Goal: Task Accomplishment & Management: Manage account settings

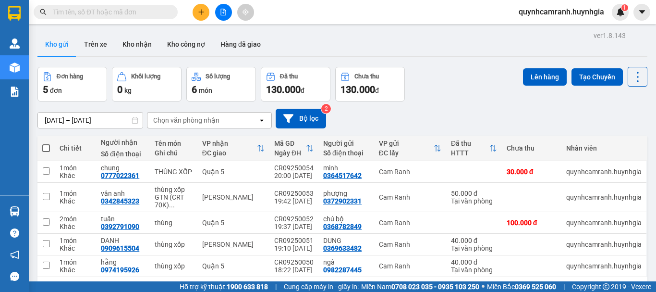
scroll to position [44, 0]
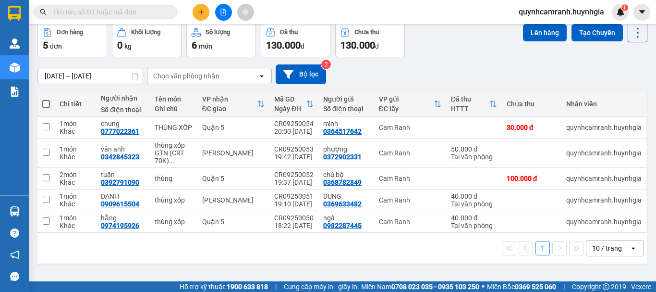
click at [47, 107] on span at bounding box center [46, 104] width 8 height 8
click at [46, 99] on input "checkbox" at bounding box center [46, 99] width 0 height 0
checkbox input "true"
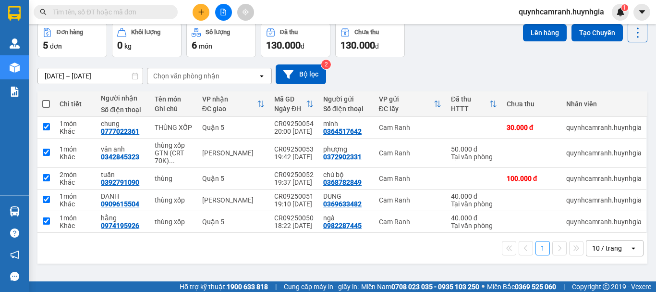
checkbox input "true"
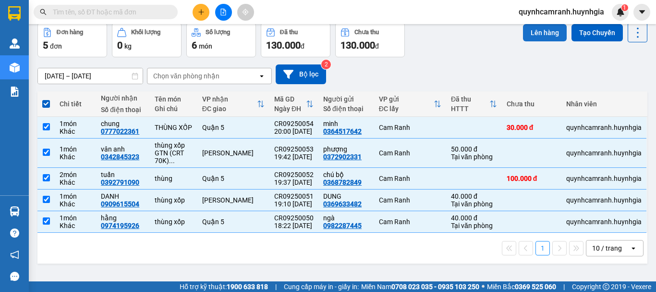
click at [551, 31] on button "Lên hàng" at bounding box center [545, 32] width 44 height 17
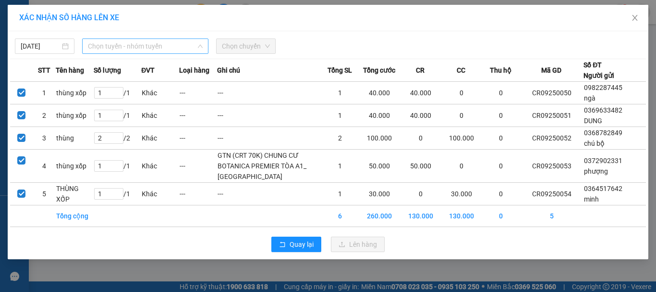
click at [119, 46] on span "Chọn tuyến - nhóm tuyến" at bounding box center [145, 46] width 115 height 14
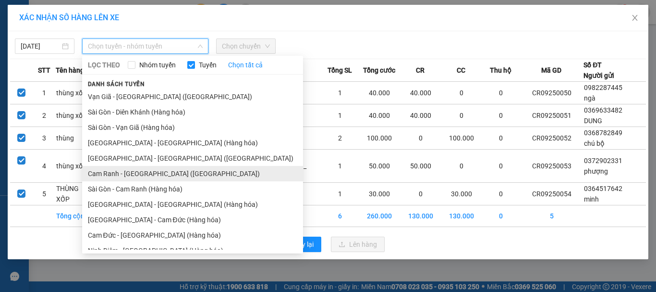
click at [107, 174] on li "Cam Ranh - [GEOGRAPHIC_DATA] ([GEOGRAPHIC_DATA])" at bounding box center [192, 173] width 221 height 15
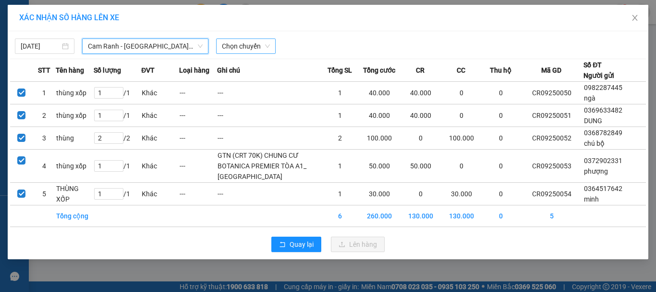
click at [233, 44] on span "Chọn chuyến" at bounding box center [246, 46] width 48 height 14
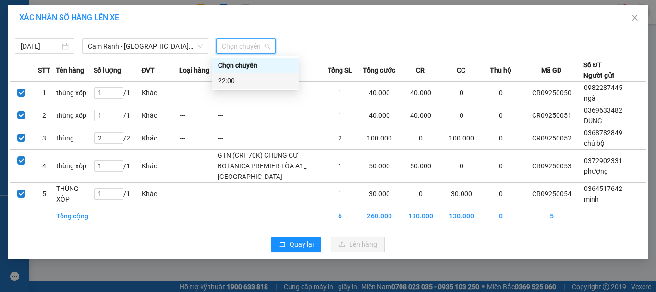
click at [225, 81] on div "22:00" at bounding box center [255, 80] width 75 height 11
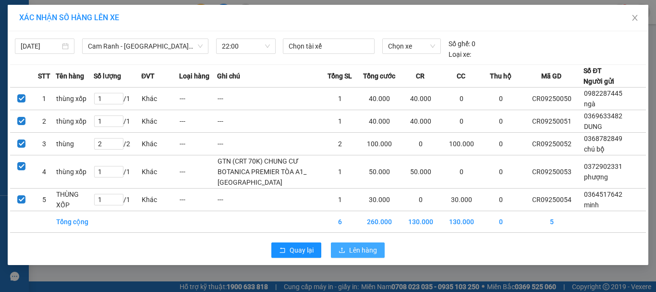
click at [352, 255] on span "Lên hàng" at bounding box center [363, 250] width 28 height 11
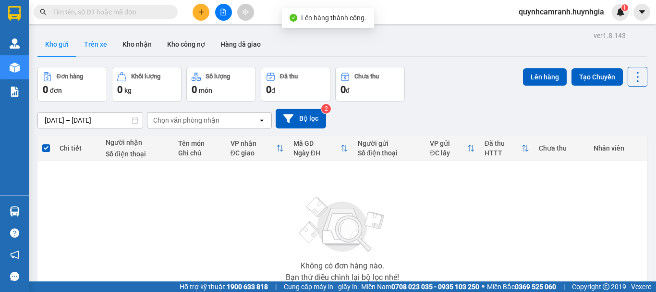
click at [88, 44] on button "Trên xe" at bounding box center [95, 44] width 38 height 23
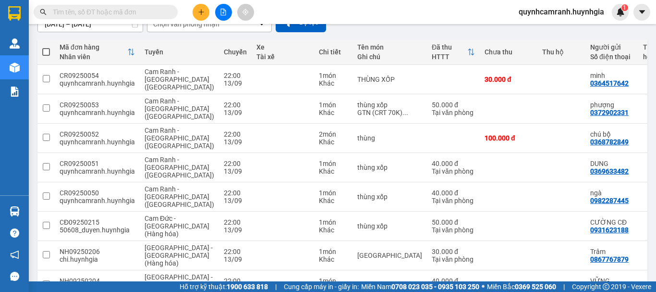
scroll to position [48, 0]
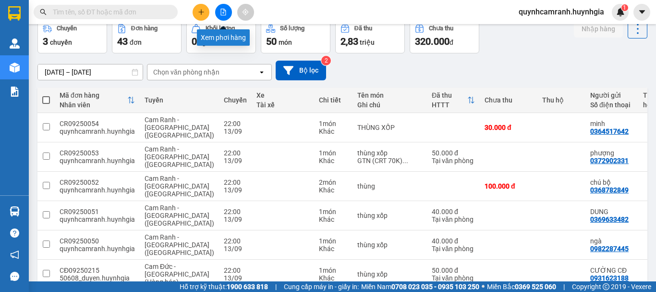
click at [221, 9] on icon "file-add" at bounding box center [223, 12] width 7 height 7
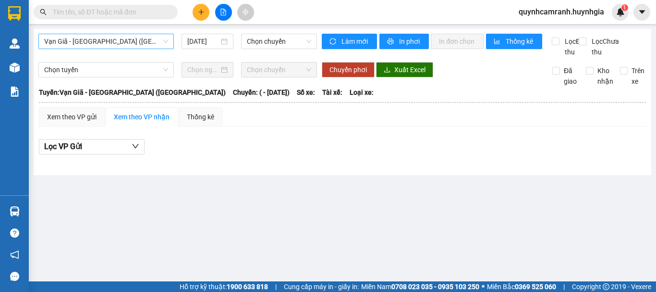
click at [131, 41] on span "Vạn Giã - [GEOGRAPHIC_DATA] ([GEOGRAPHIC_DATA])" at bounding box center [106, 41] width 124 height 14
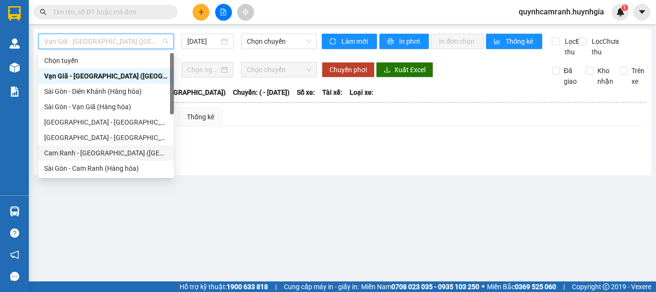
click at [67, 149] on div "Cam Ranh - [GEOGRAPHIC_DATA] ([GEOGRAPHIC_DATA])" at bounding box center [106, 152] width 124 height 11
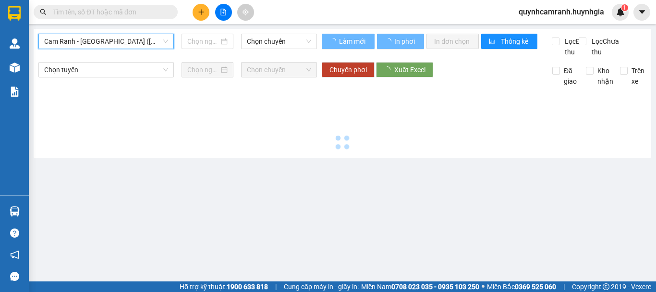
type input "[DATE]"
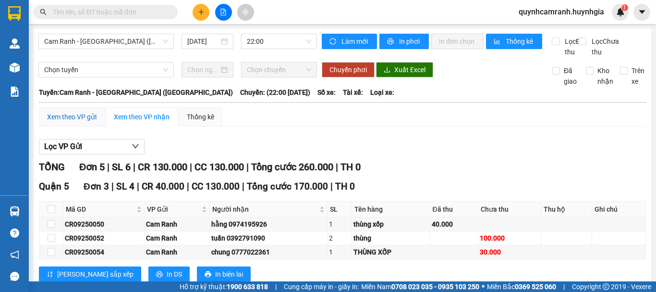
click at [71, 122] on div "Xem theo VP gửi" at bounding box center [71, 116] width 49 height 11
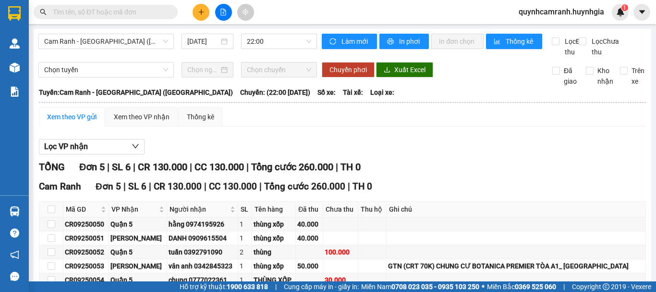
scroll to position [96, 0]
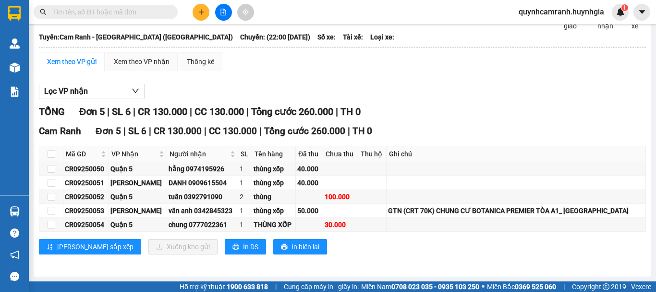
click at [574, 9] on span "quynhcamranh.huynhgia" at bounding box center [561, 12] width 101 height 12
click at [547, 26] on span "Đăng xuất" at bounding box center [566, 30] width 81 height 11
